Goal: Task Accomplishment & Management: Manage account settings

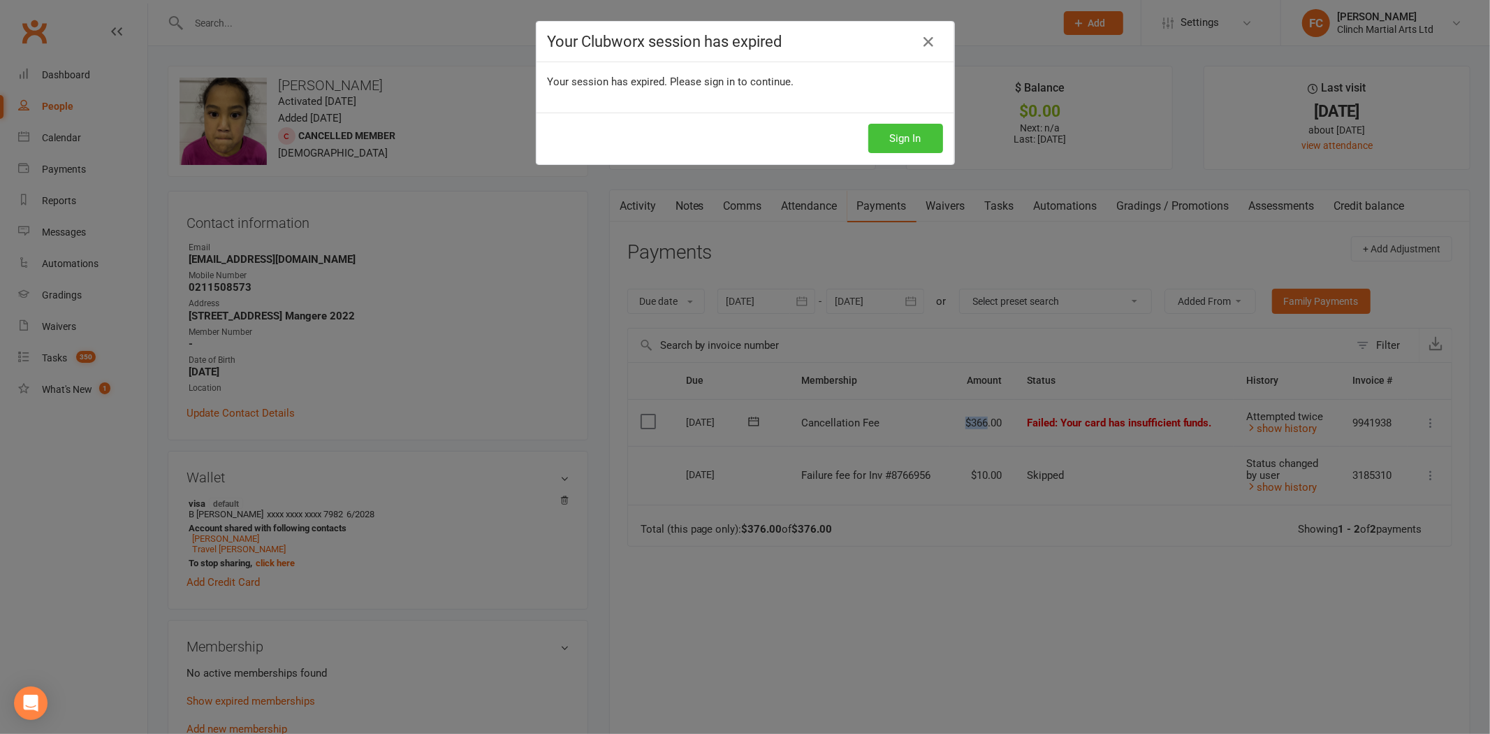
click at [890, 126] on button "Sign In" at bounding box center [905, 138] width 75 height 29
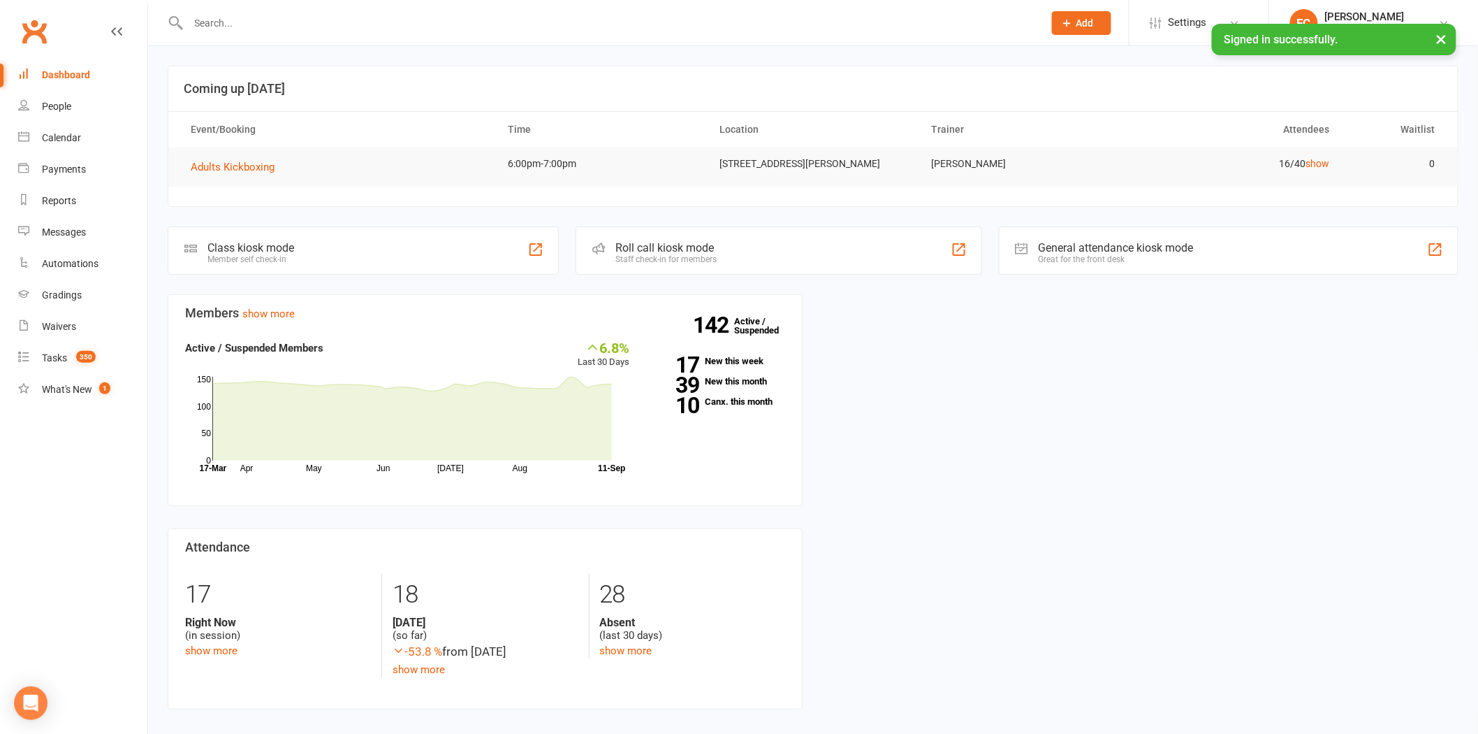
click at [228, 28] on input "text" at bounding box center [608, 23] width 849 height 20
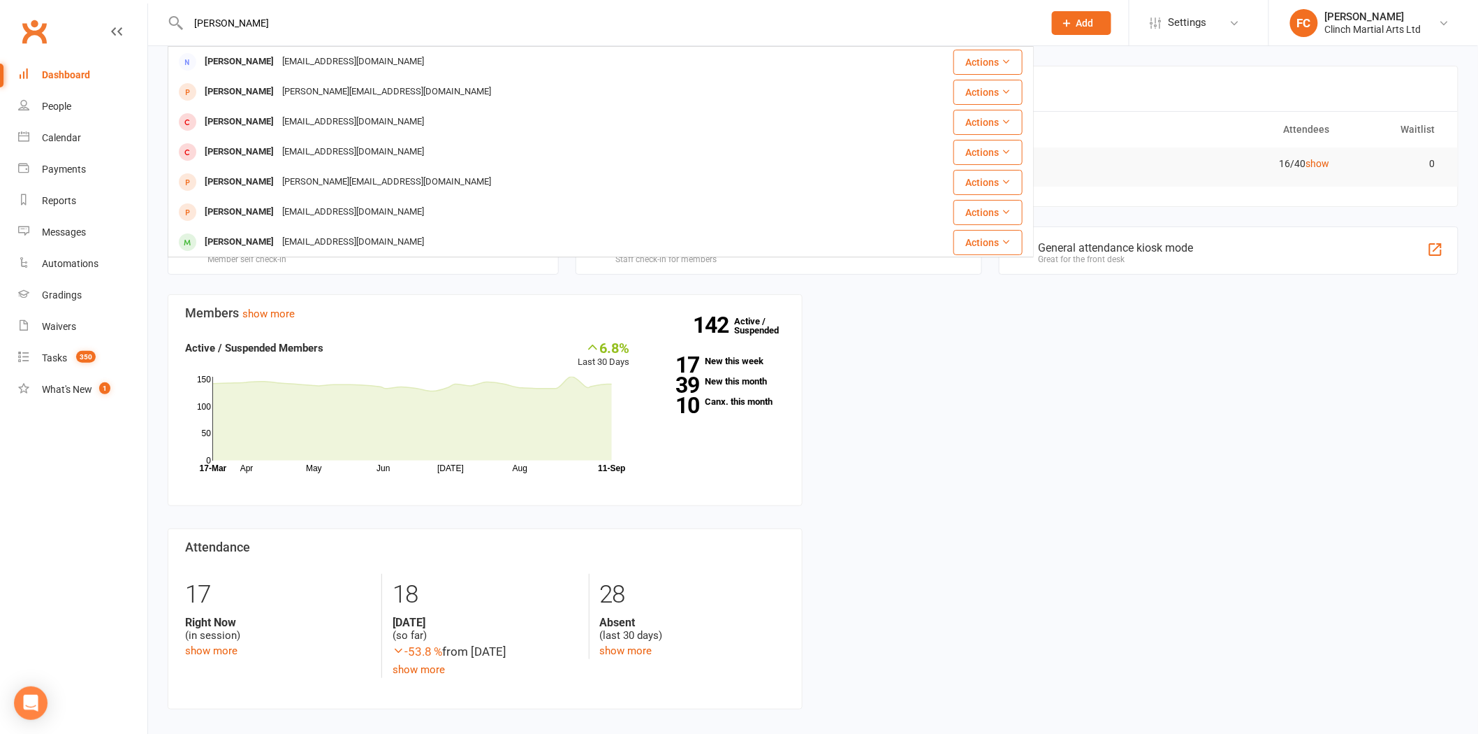
click at [277, 18] on input "[PERSON_NAME]" at bounding box center [608, 23] width 849 height 20
paste input "Athena"
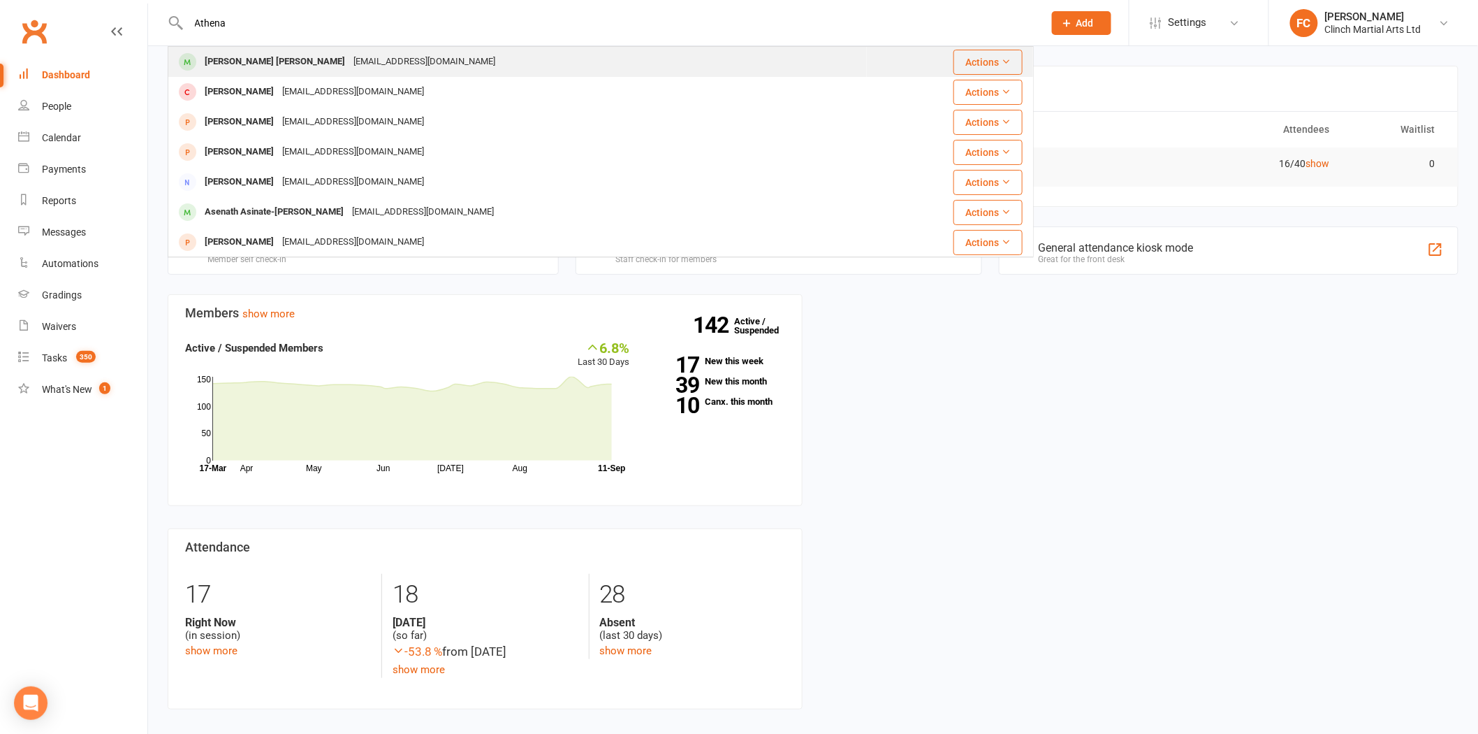
type input "Athena"
click at [268, 70] on div "[PERSON_NAME] [PERSON_NAME]" at bounding box center [274, 62] width 149 height 20
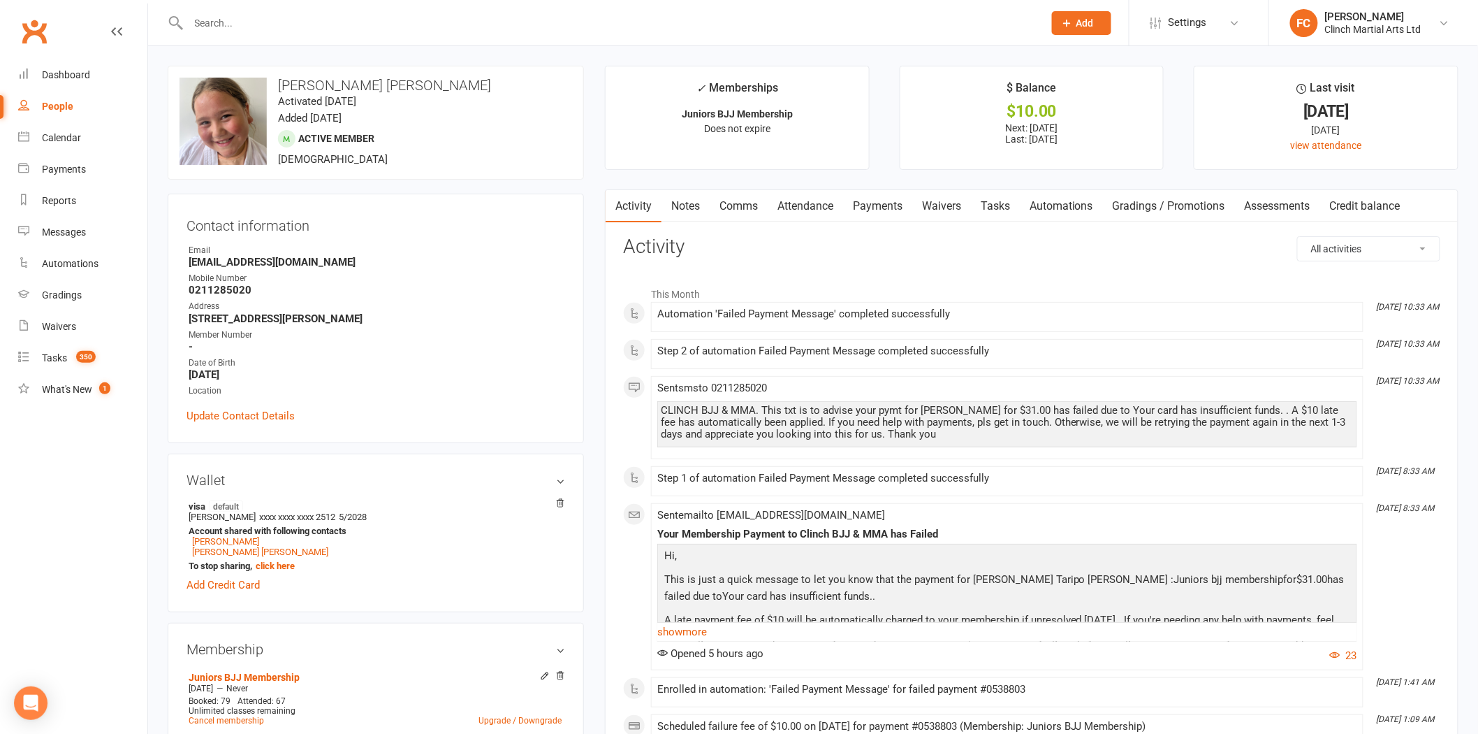
click at [878, 210] on link "Payments" at bounding box center [877, 206] width 69 height 32
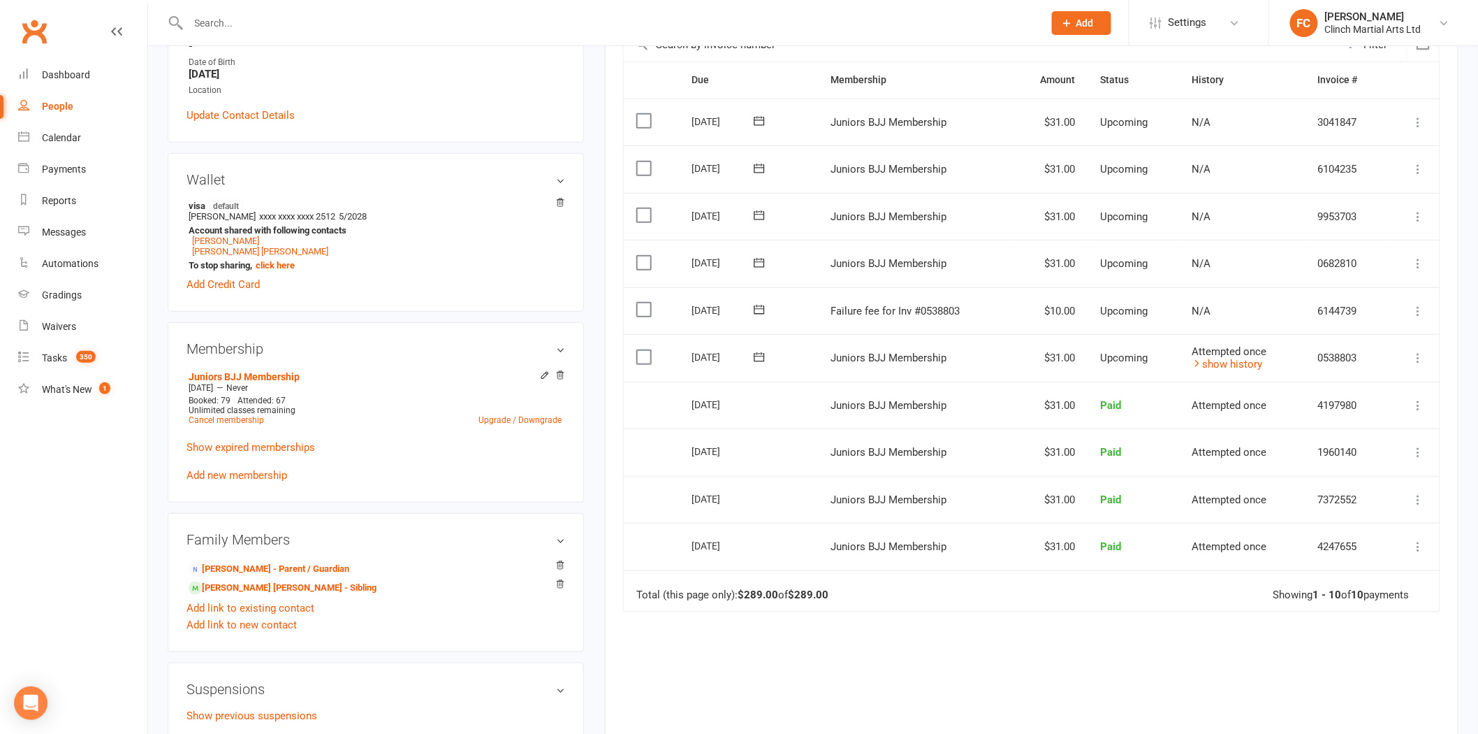
scroll to position [310, 0]
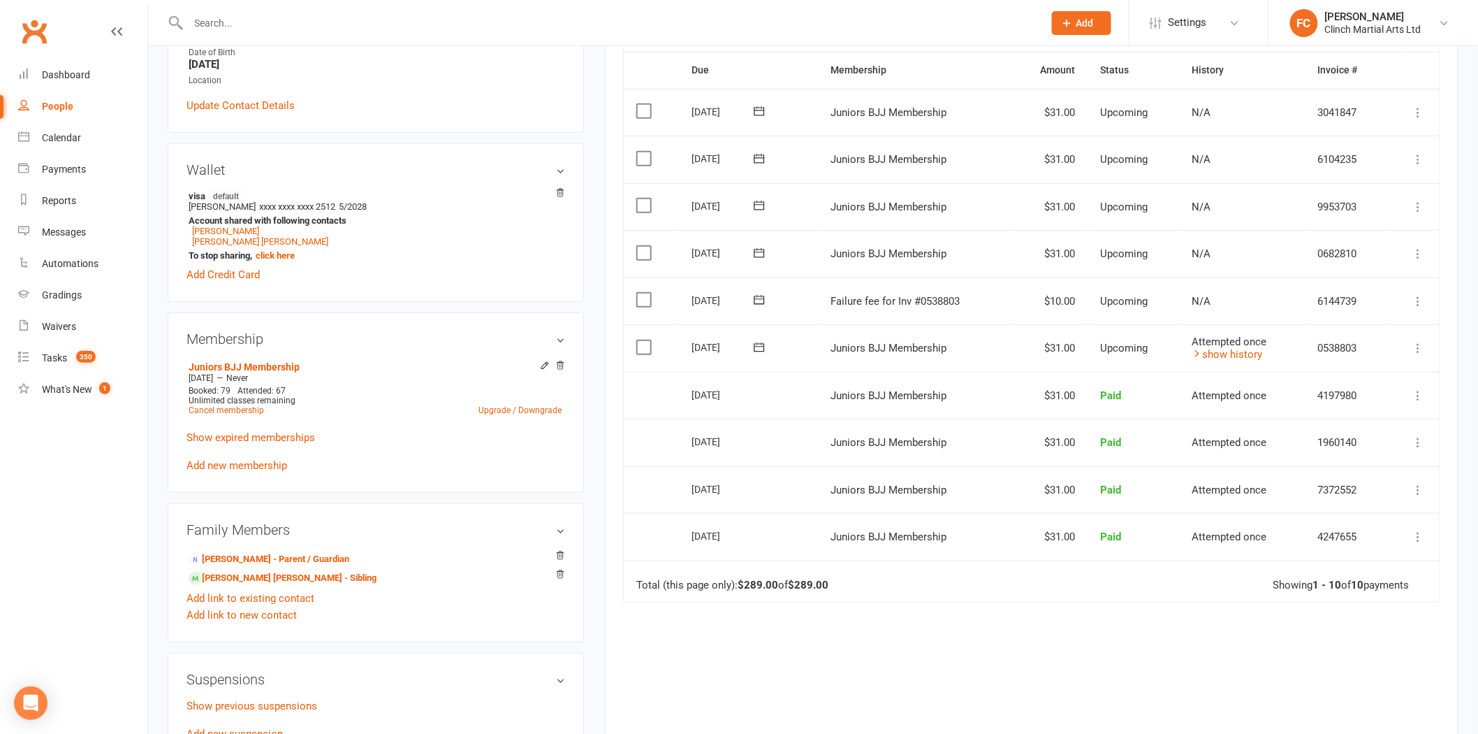
click at [755, 300] on icon at bounding box center [759, 300] width 14 height 14
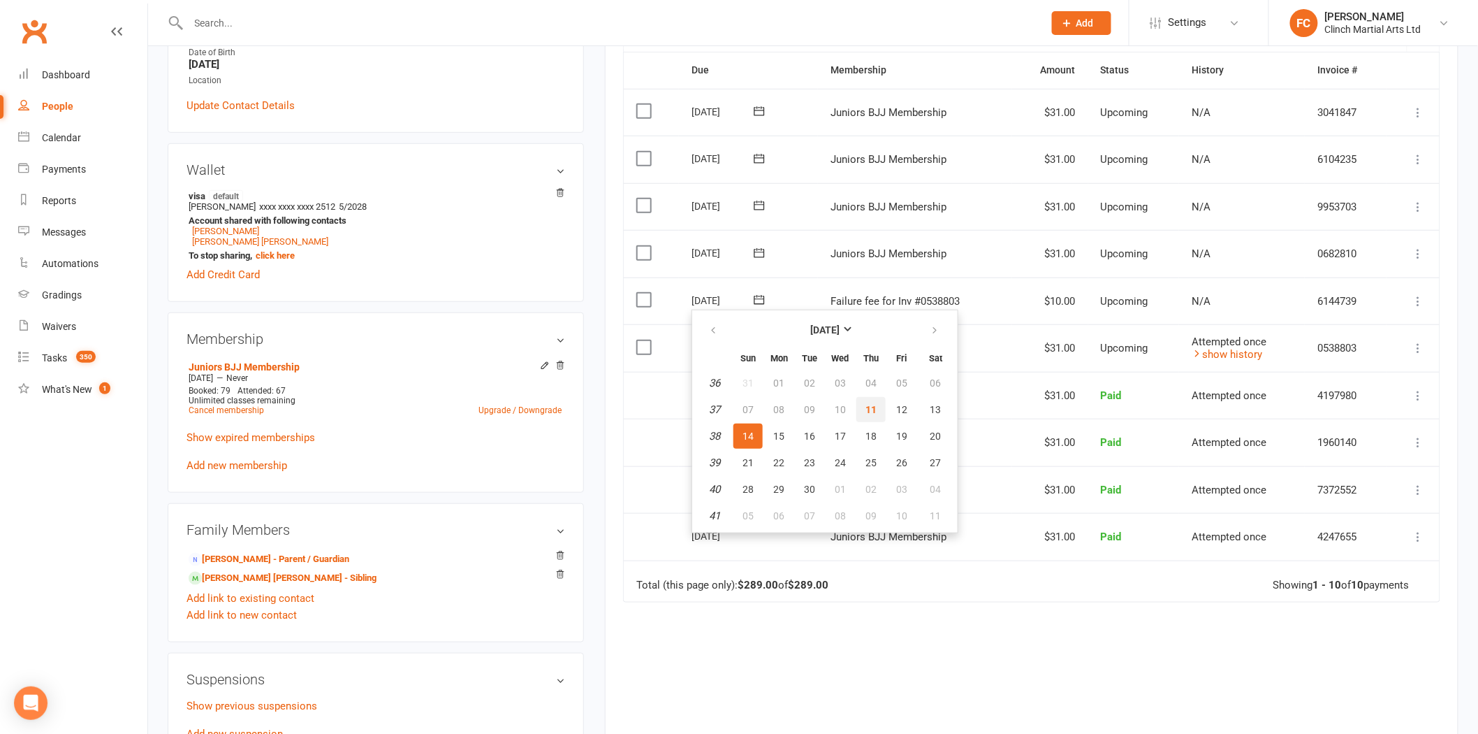
click at [864, 413] on button "11" at bounding box center [870, 409] width 29 height 25
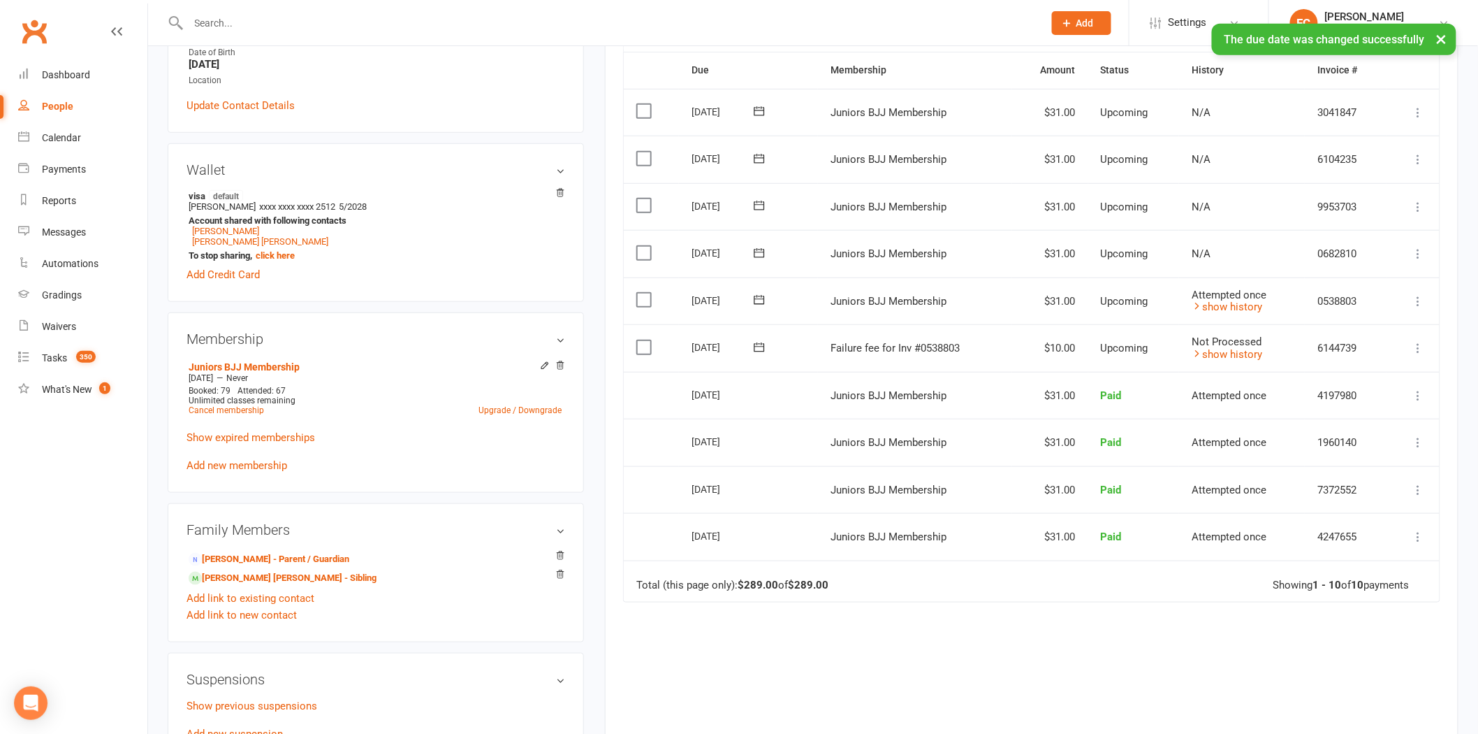
drag, startPoint x: 639, startPoint y: 345, endPoint x: 884, endPoint y: 446, distance: 265.0
click at [638, 344] on label at bounding box center [645, 347] width 19 height 14
click at [638, 340] on input "checkbox" at bounding box center [640, 340] width 9 height 0
click at [1399, 700] on button "Change status" at bounding box center [1403, 701] width 110 height 29
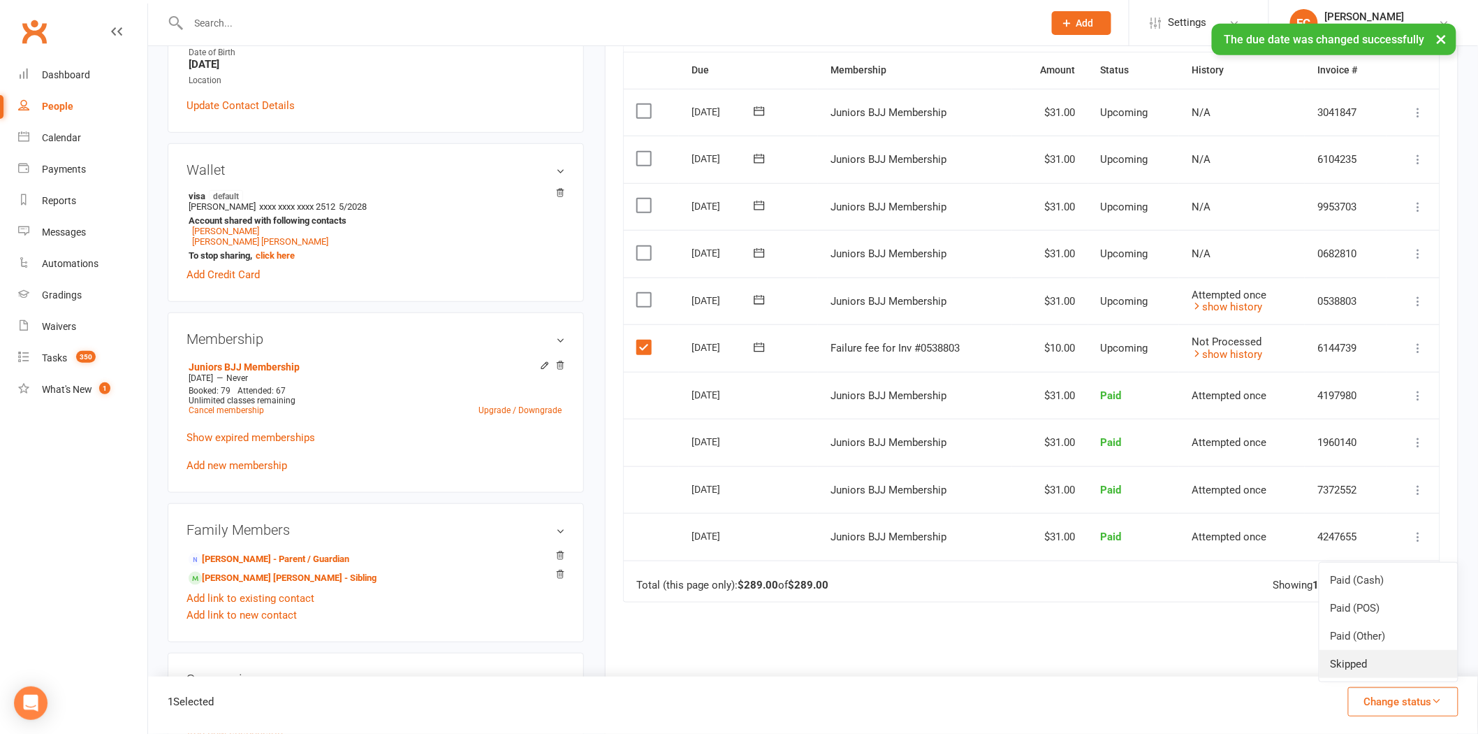
click at [1380, 666] on link "Skipped" at bounding box center [1389, 664] width 138 height 28
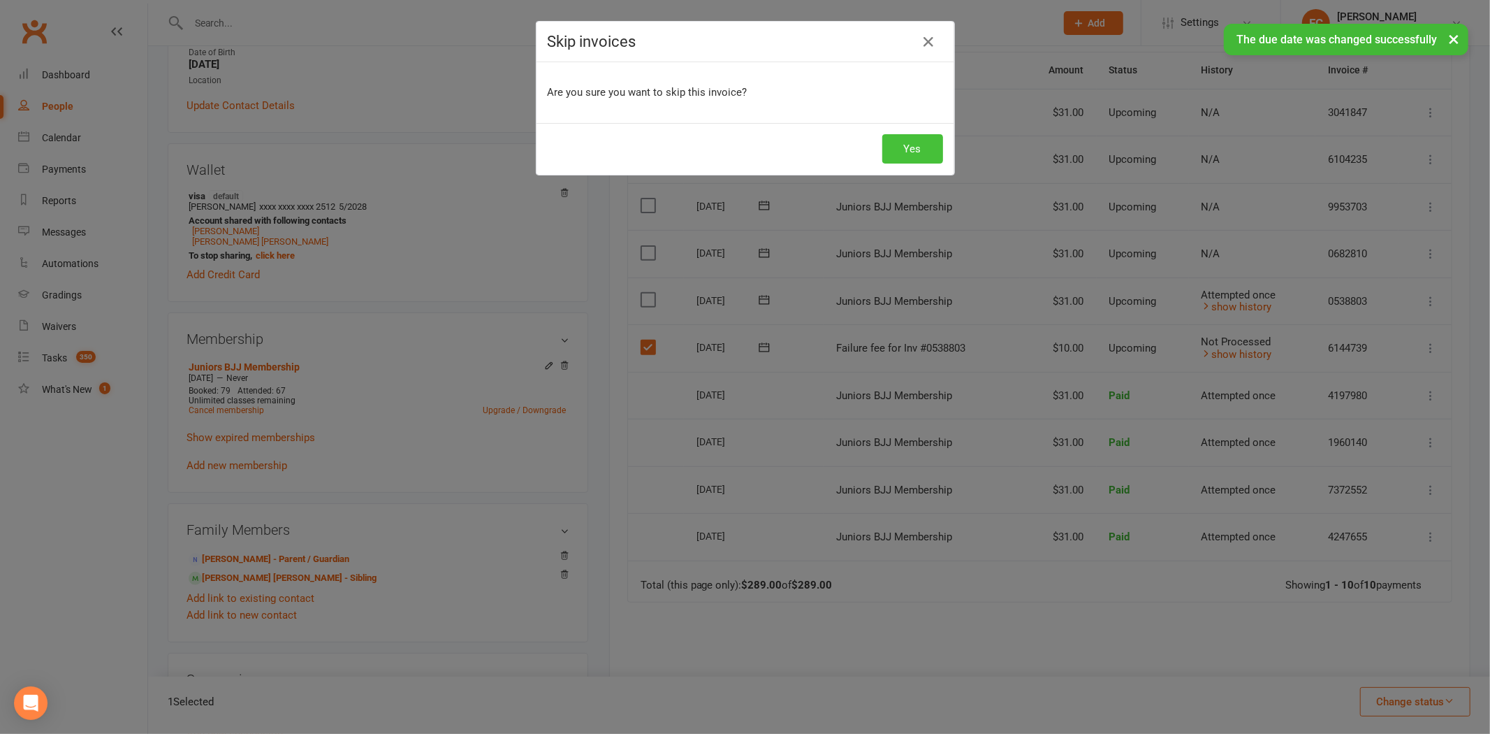
click at [888, 148] on button "Yes" at bounding box center [912, 148] width 61 height 29
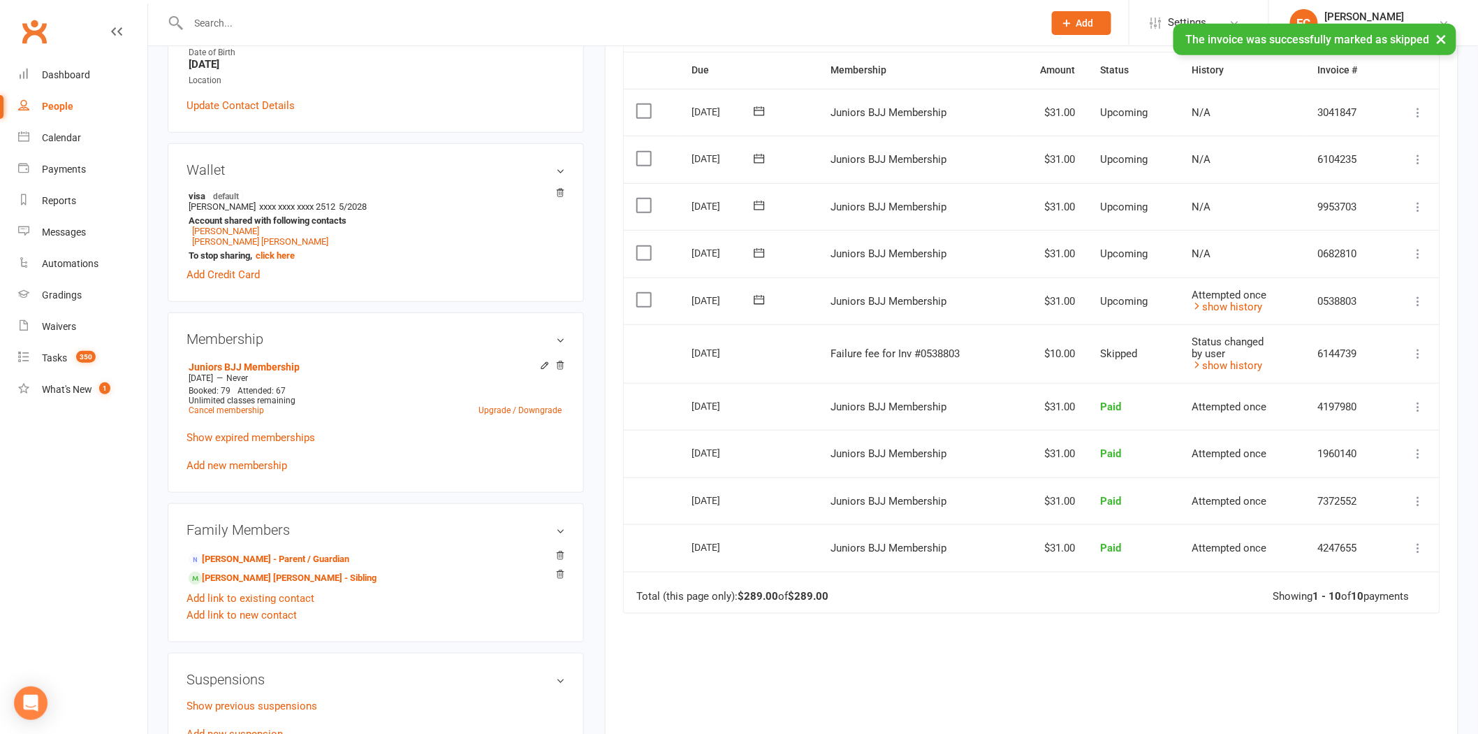
click at [782, 360] on td "[DATE]" at bounding box center [748, 353] width 139 height 59
click at [757, 300] on icon at bounding box center [759, 300] width 14 height 14
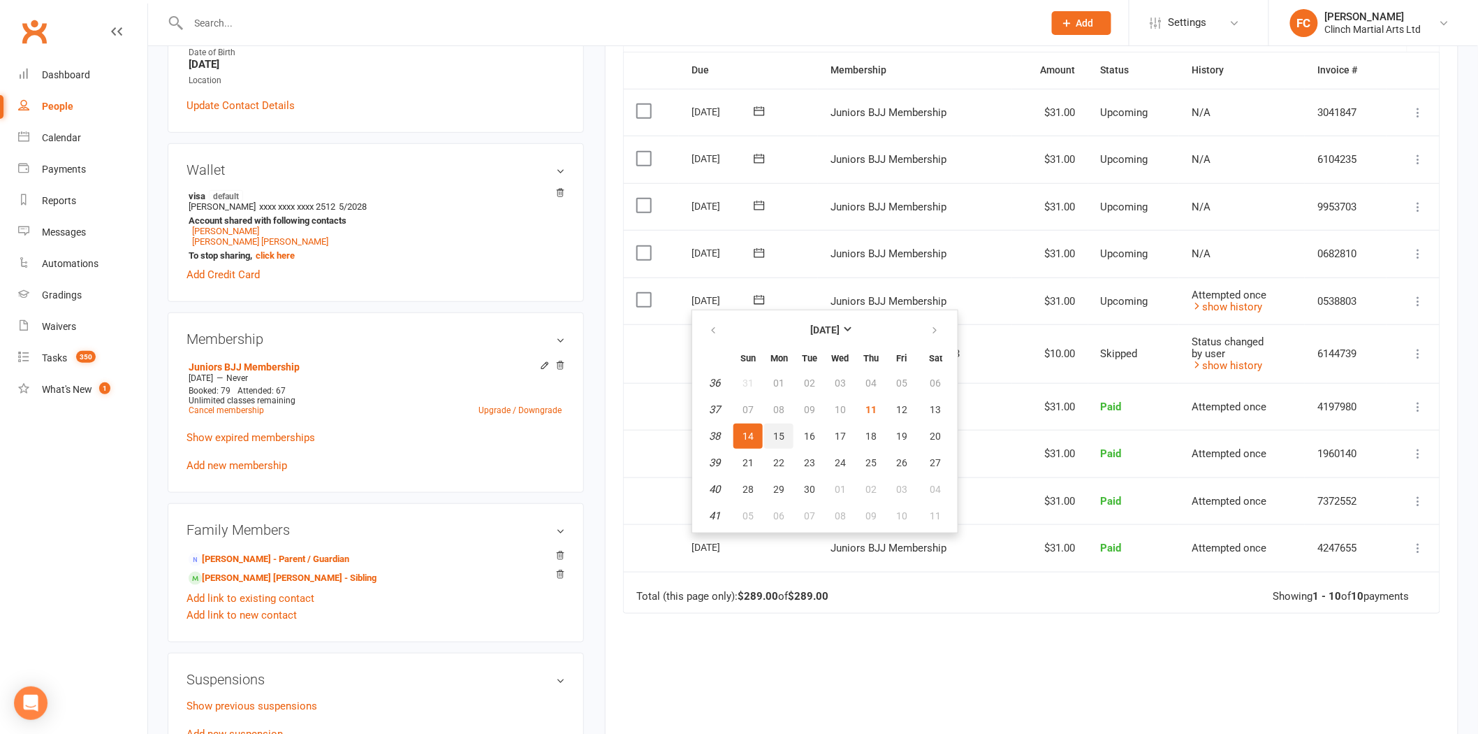
click at [778, 430] on span "15" at bounding box center [778, 435] width 11 height 11
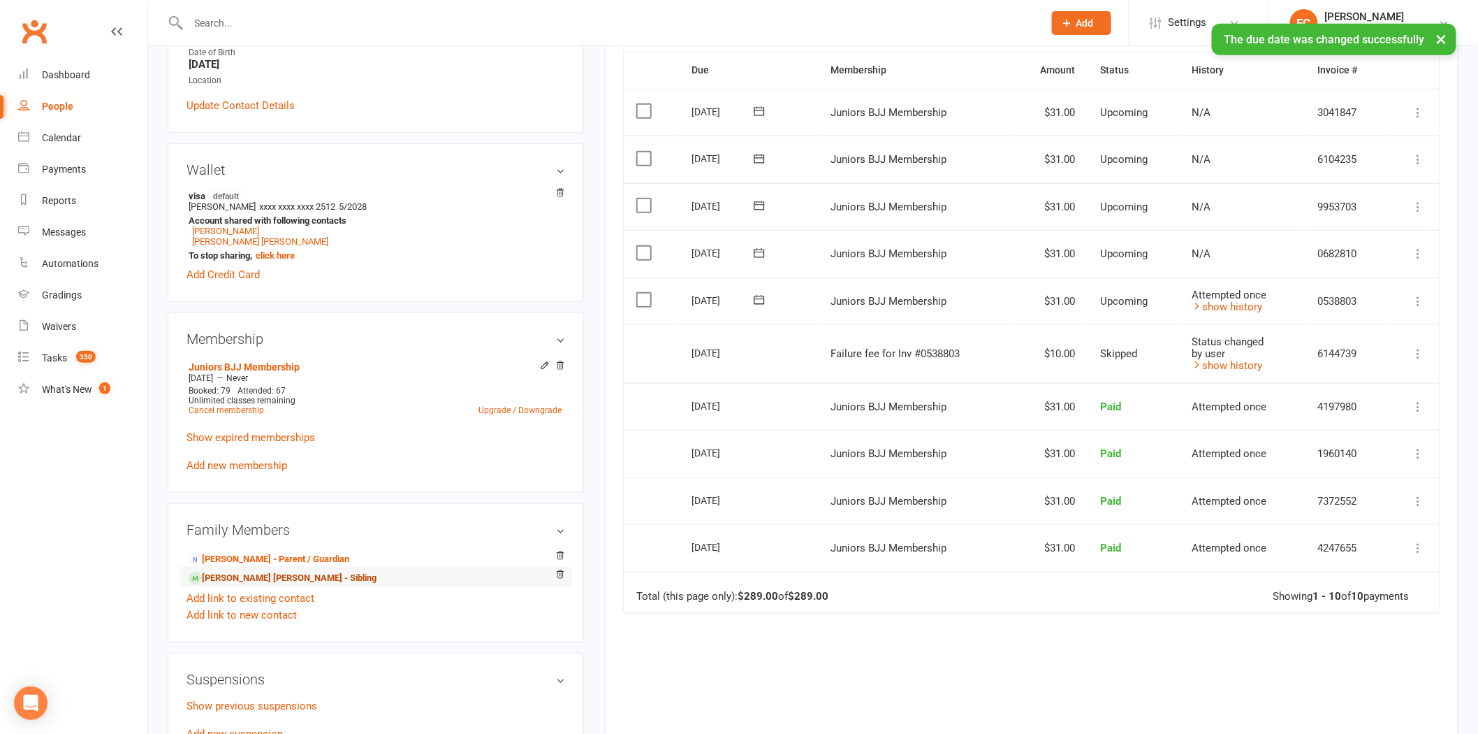
click at [221, 578] on link "[PERSON_NAME] [PERSON_NAME] - Sibling" at bounding box center [283, 578] width 188 height 15
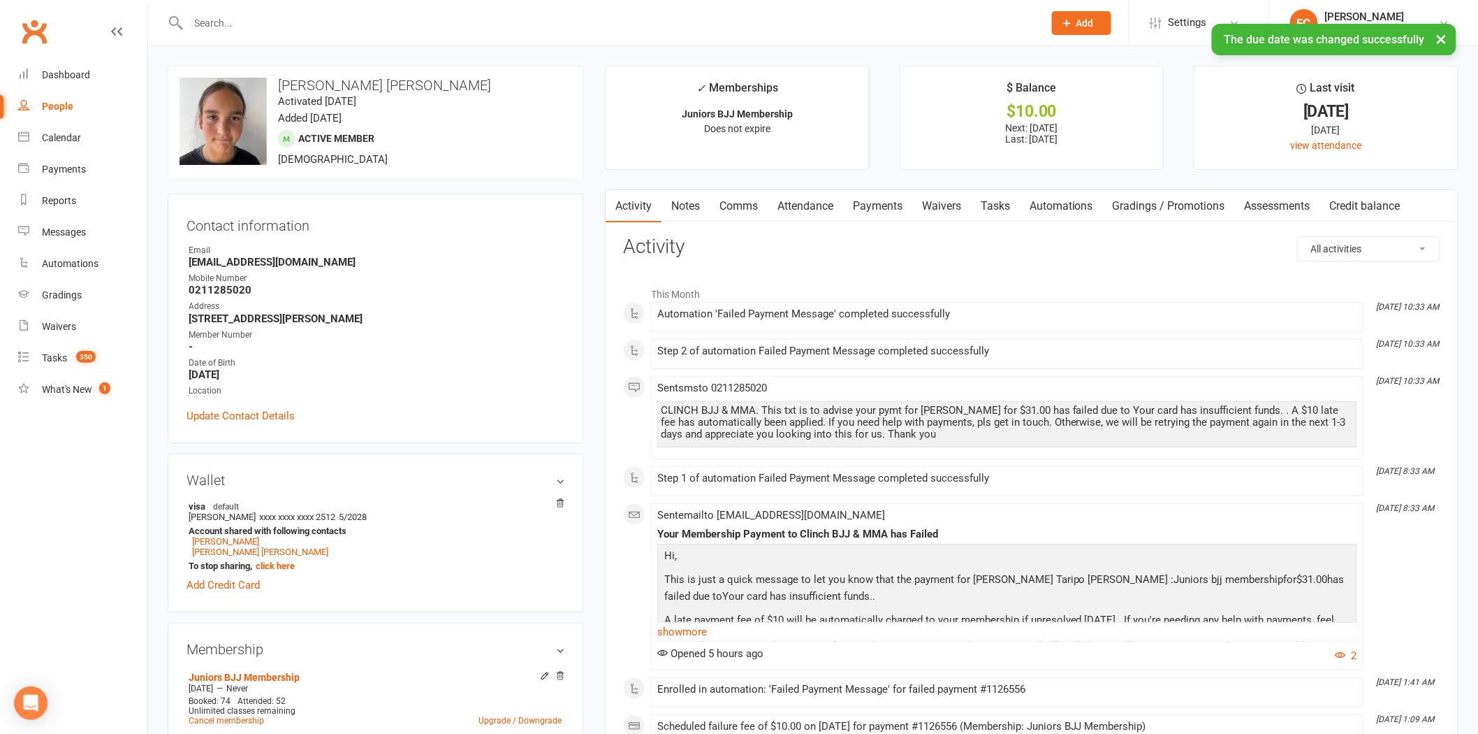
click at [870, 198] on link "Payments" at bounding box center [877, 206] width 69 height 32
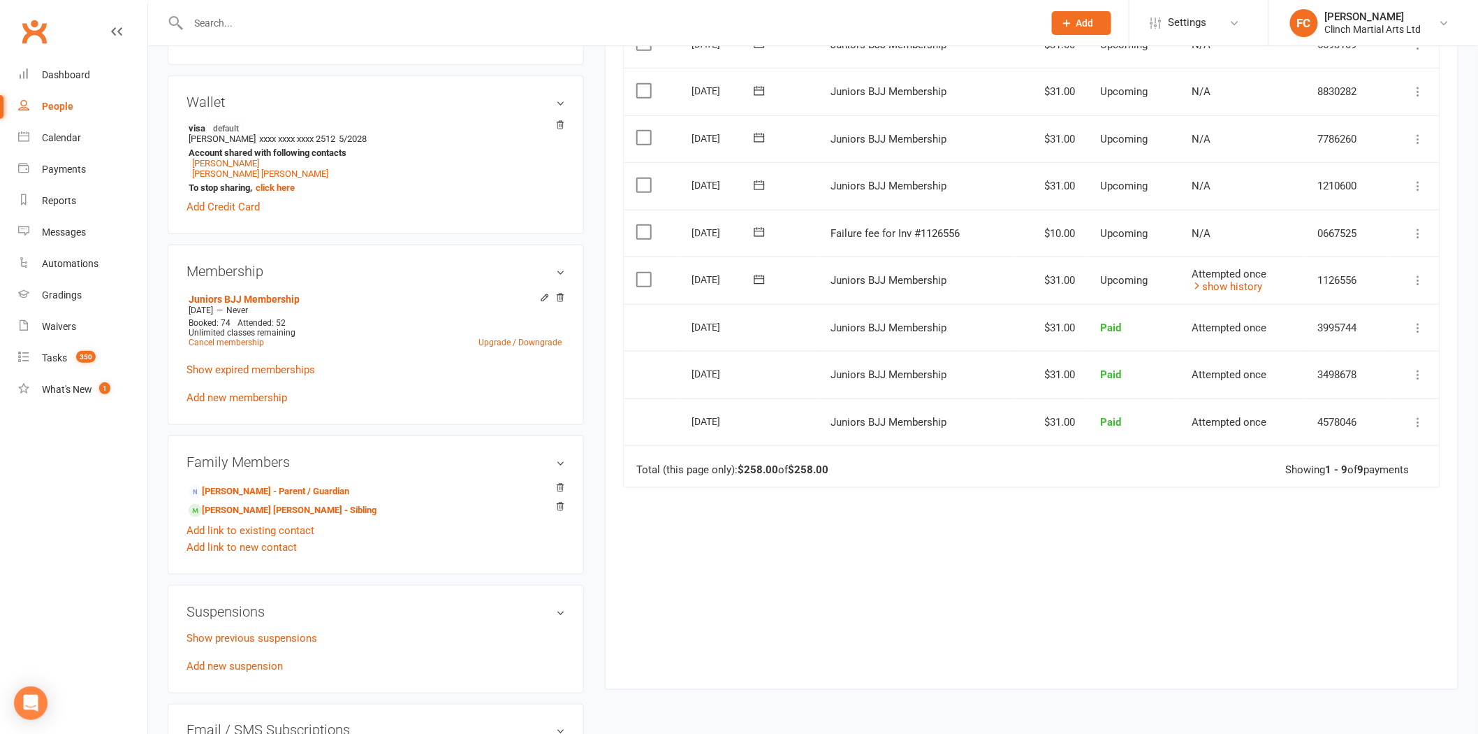
scroll to position [388, 0]
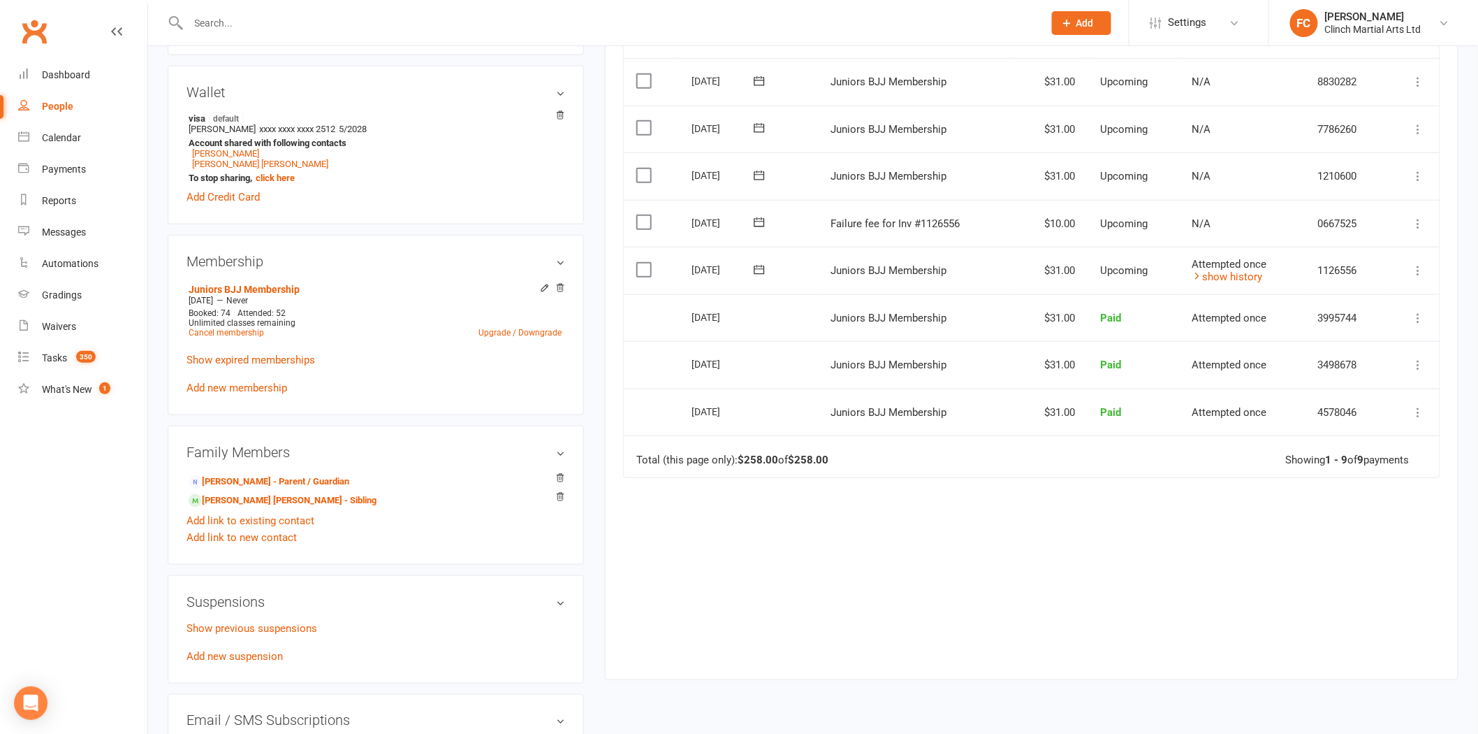
click at [757, 221] on icon at bounding box center [759, 221] width 10 height 9
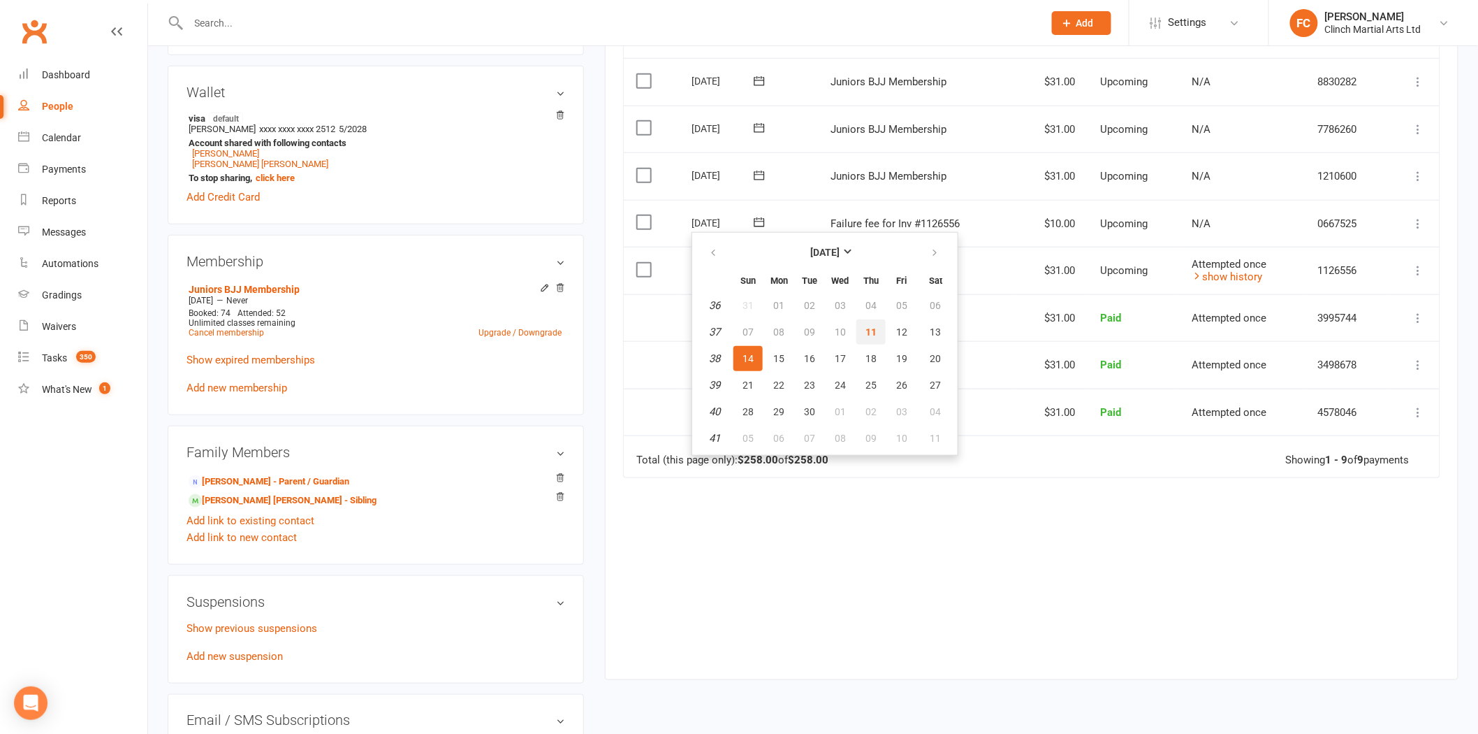
click at [866, 326] on span "11" at bounding box center [871, 331] width 11 height 11
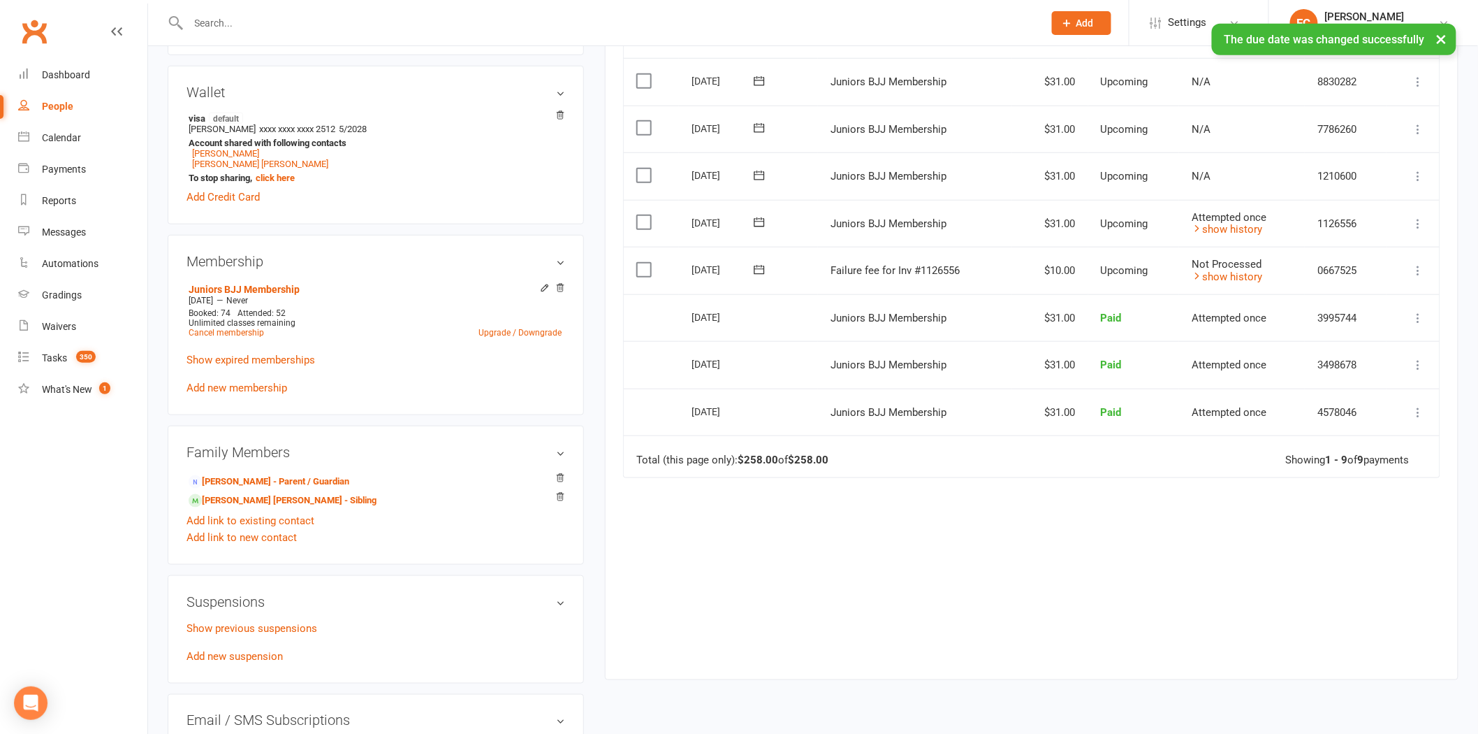
click at [639, 269] on label at bounding box center [645, 270] width 19 height 14
click at [639, 263] on input "checkbox" at bounding box center [640, 263] width 9 height 0
click at [1386, 696] on button "Change status" at bounding box center [1403, 701] width 110 height 29
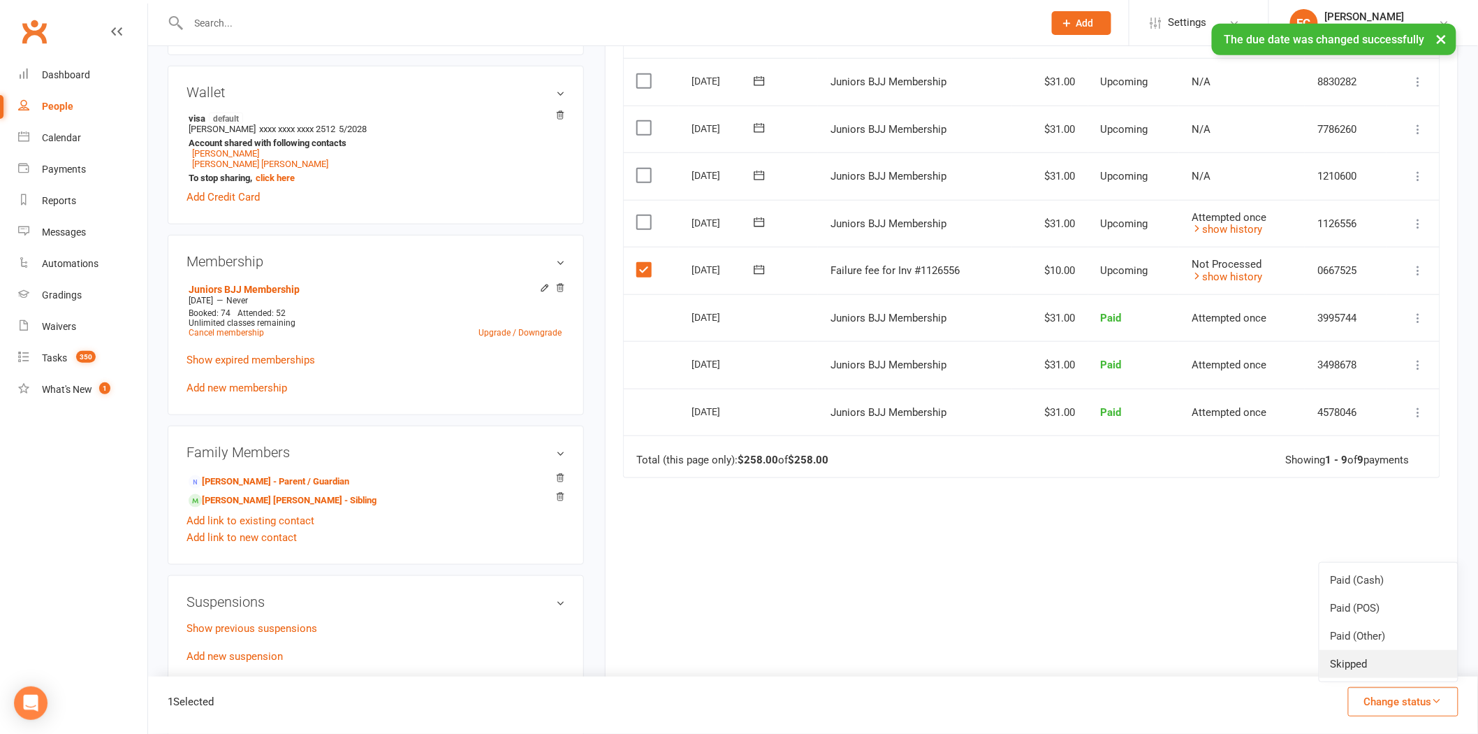
click at [1379, 666] on link "Skipped" at bounding box center [1389, 664] width 138 height 28
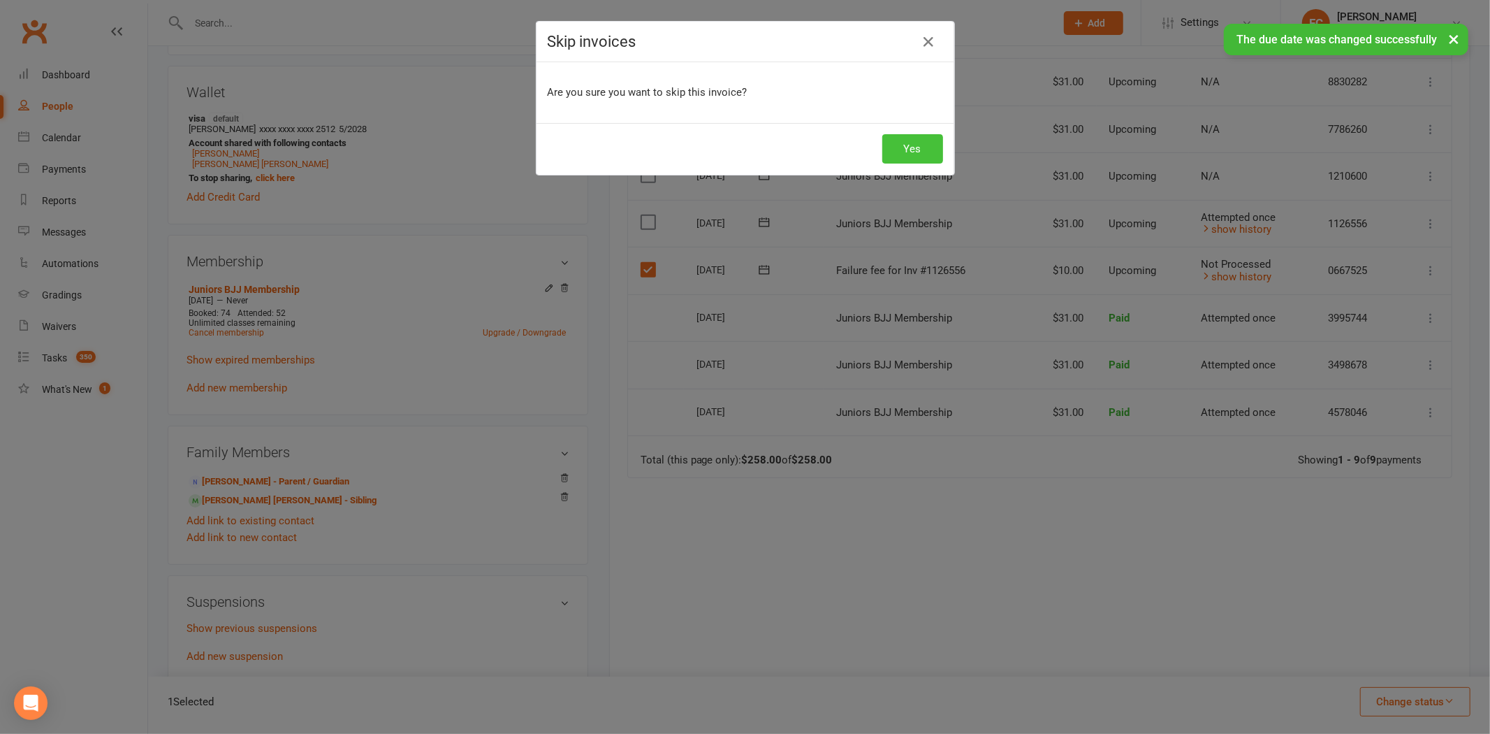
click at [911, 149] on button "Yes" at bounding box center [912, 148] width 61 height 29
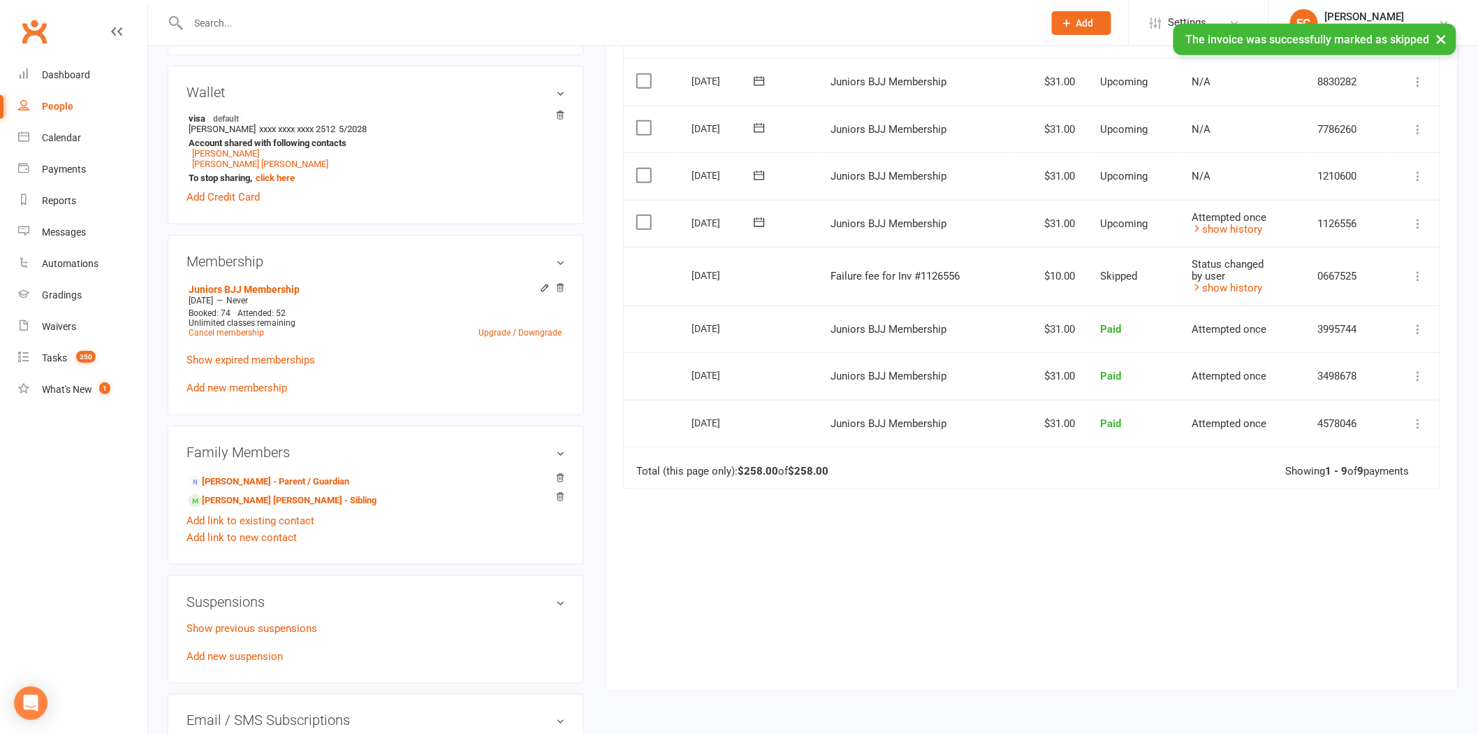
click at [755, 220] on icon at bounding box center [759, 221] width 10 height 9
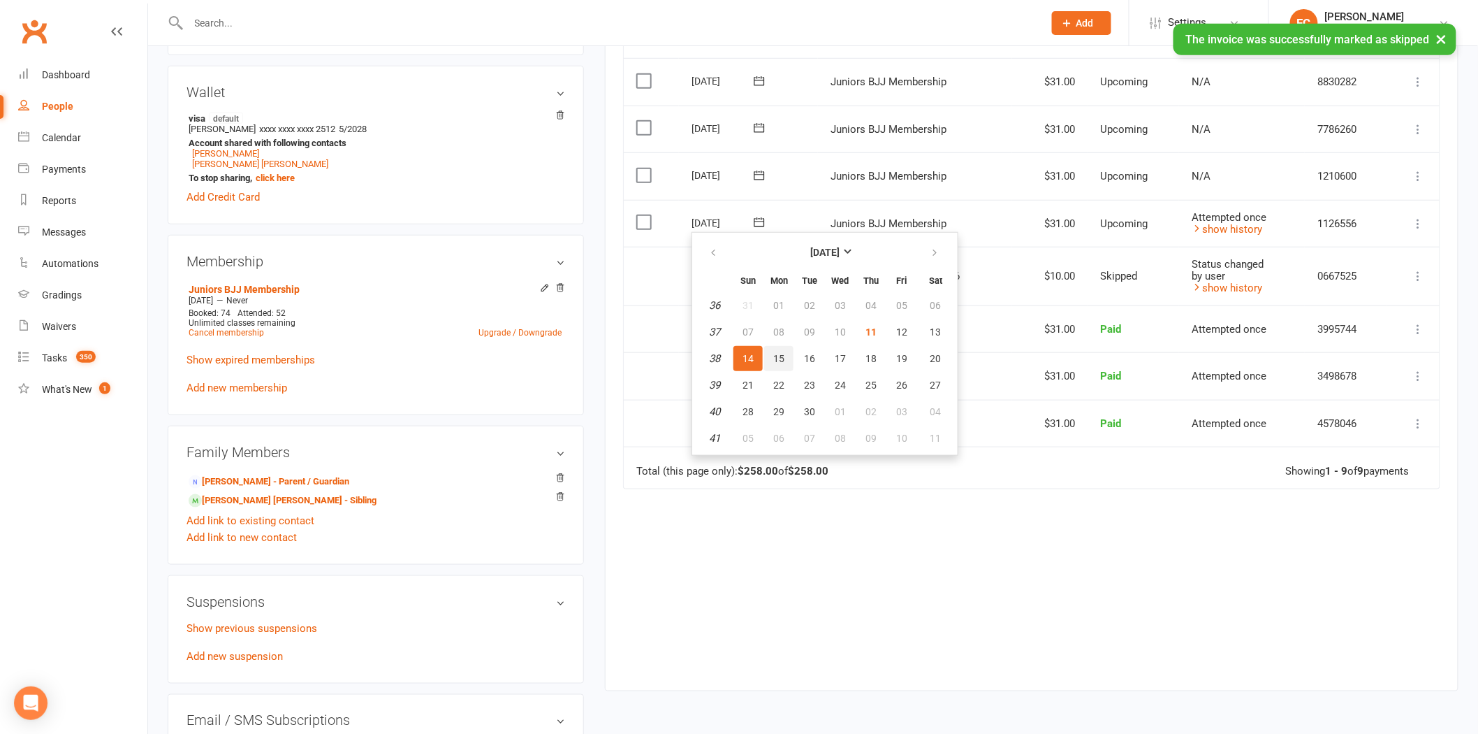
click at [780, 353] on span "15" at bounding box center [778, 358] width 11 height 11
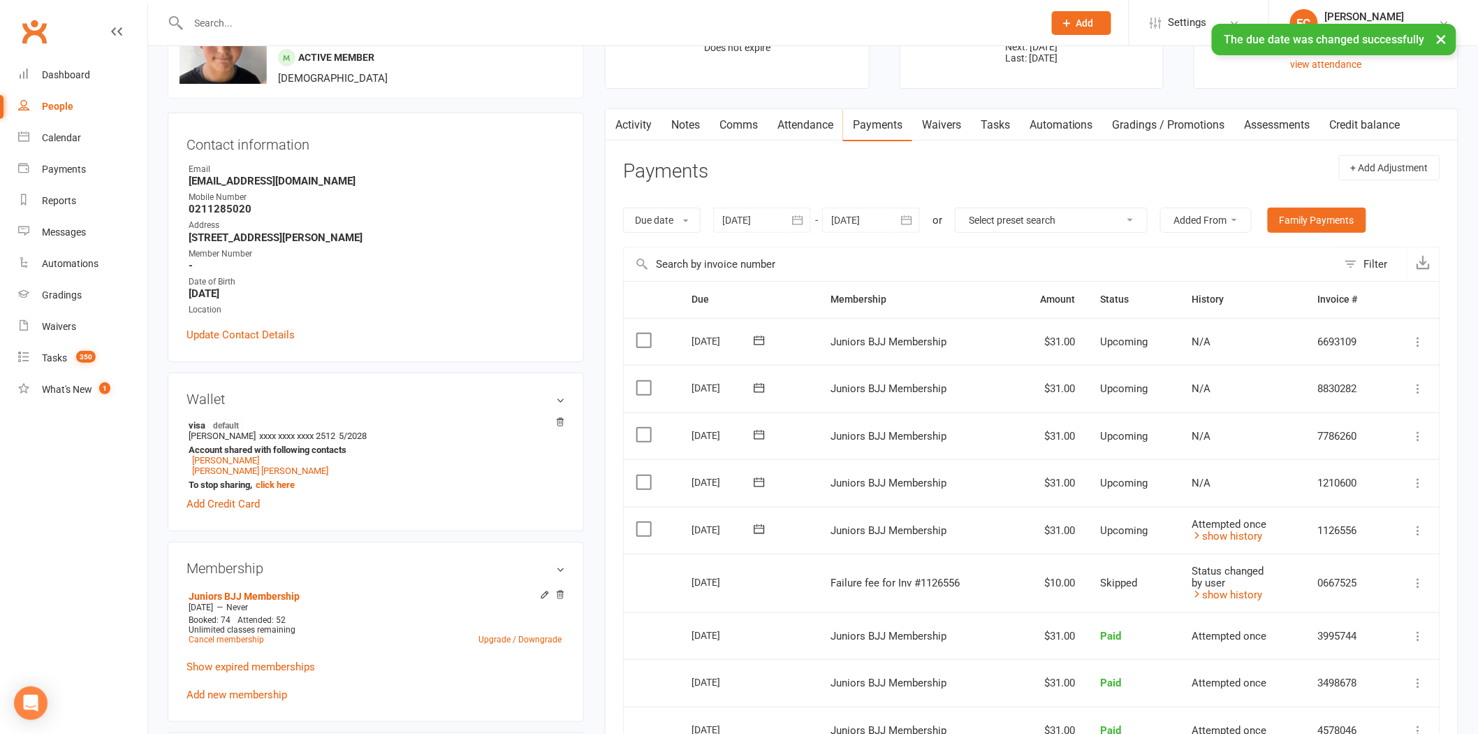
scroll to position [0, 0]
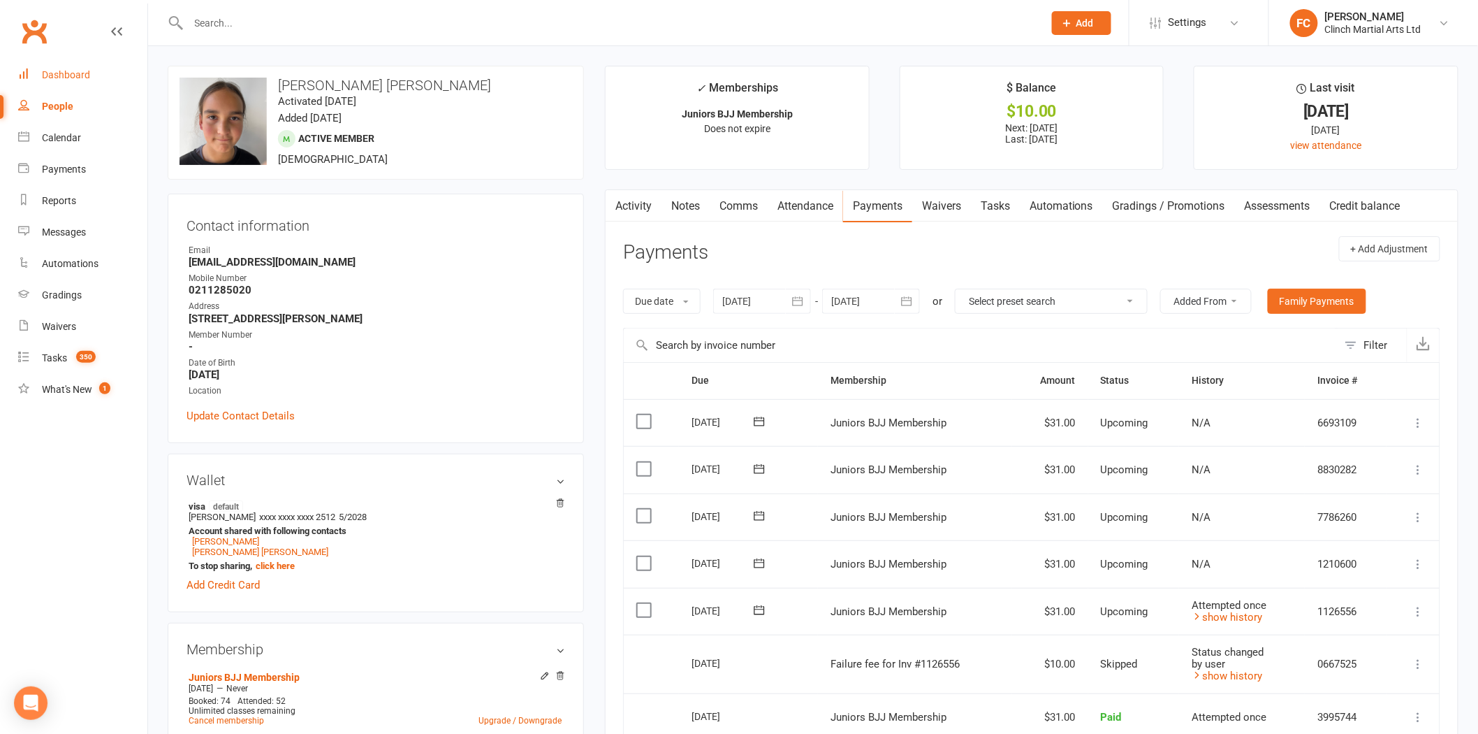
drag, startPoint x: 68, startPoint y: 78, endPoint x: 78, endPoint y: 87, distance: 13.3
click at [68, 78] on div "Dashboard" at bounding box center [66, 74] width 48 height 11
